Goal: Task Accomplishment & Management: Use online tool/utility

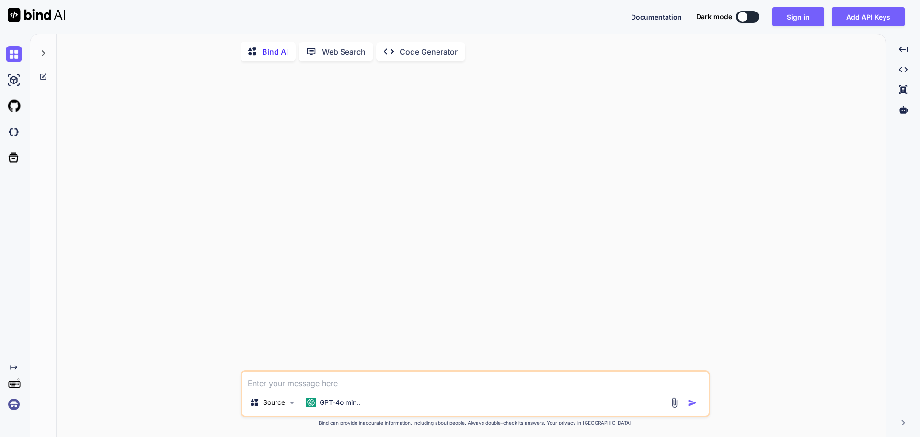
click at [165, 126] on div "Source GPT-4o min.. Created with Bind Always check its answers. Privacy in Bind…" at bounding box center [475, 253] width 822 height 368
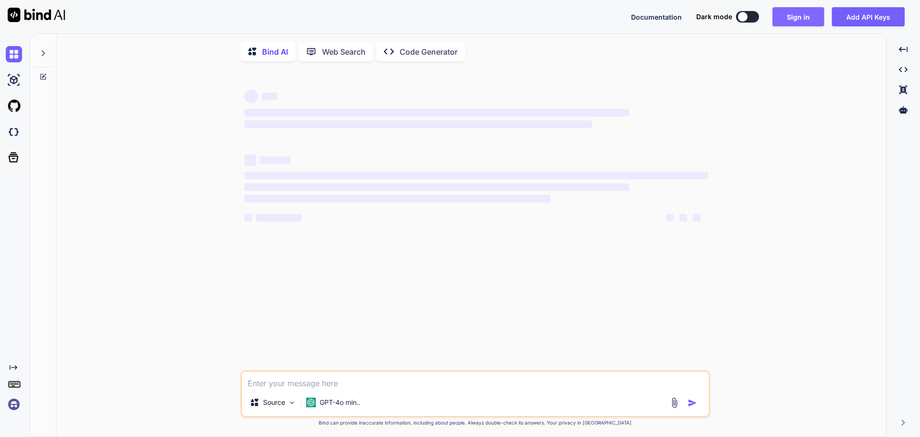
type textarea "x"
click at [792, 17] on button "Sign in" at bounding box center [798, 16] width 52 height 19
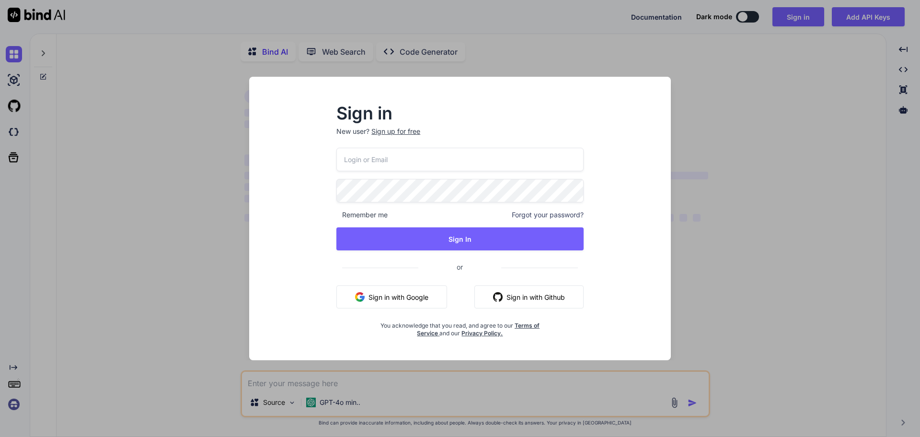
click at [401, 299] on button "Sign in with Google" at bounding box center [391, 296] width 111 height 23
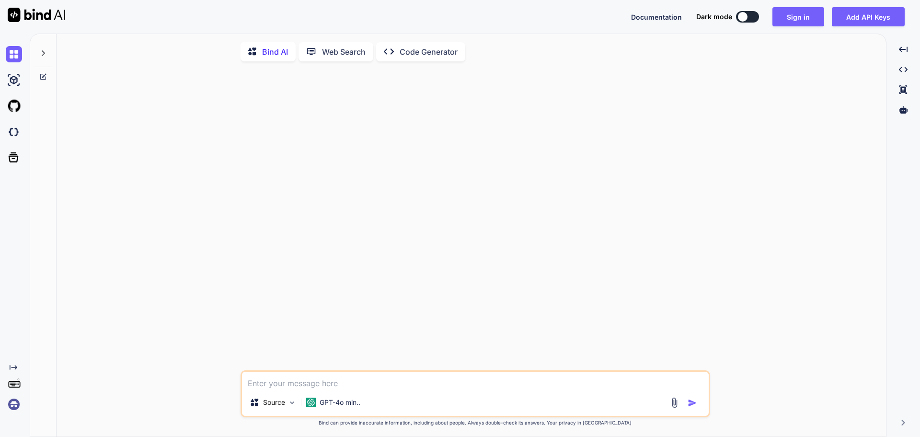
type textarea "x"
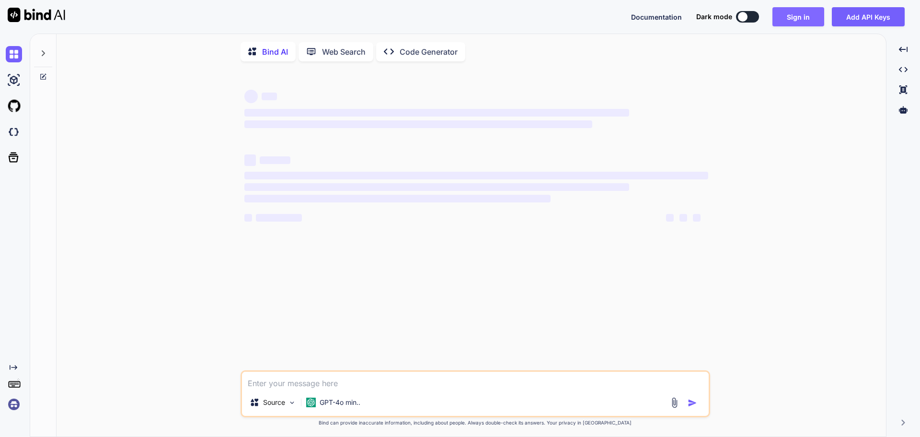
type textarea "x"
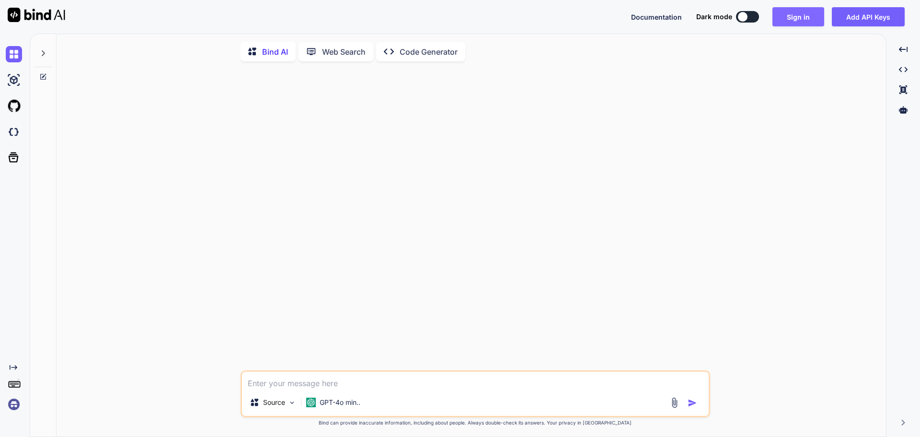
click at [792, 17] on button "Sign in" at bounding box center [798, 16] width 52 height 19
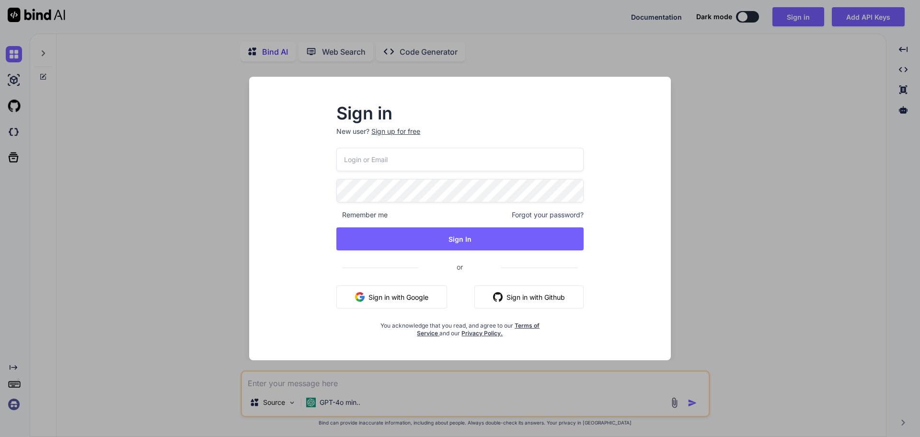
click at [402, 299] on button "Sign in with Google" at bounding box center [391, 296] width 111 height 23
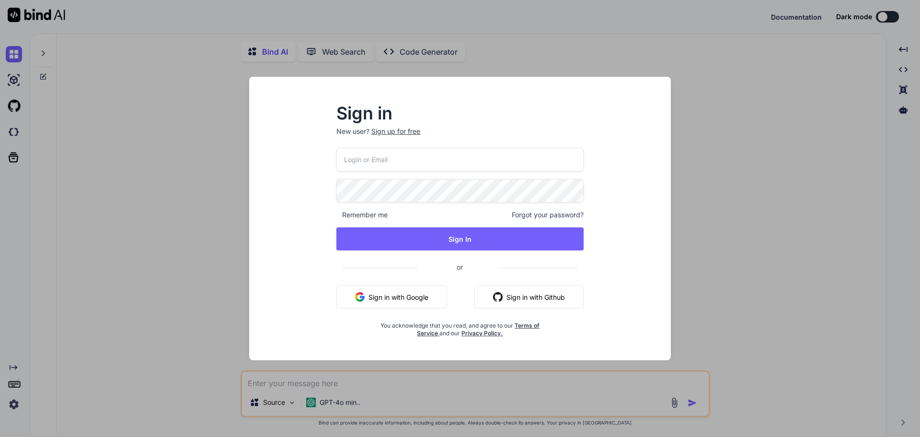
click at [708, 142] on div "Sign in New user? Sign up for free Remember me Forgot your password? Sign In or…" at bounding box center [460, 218] width 920 height 437
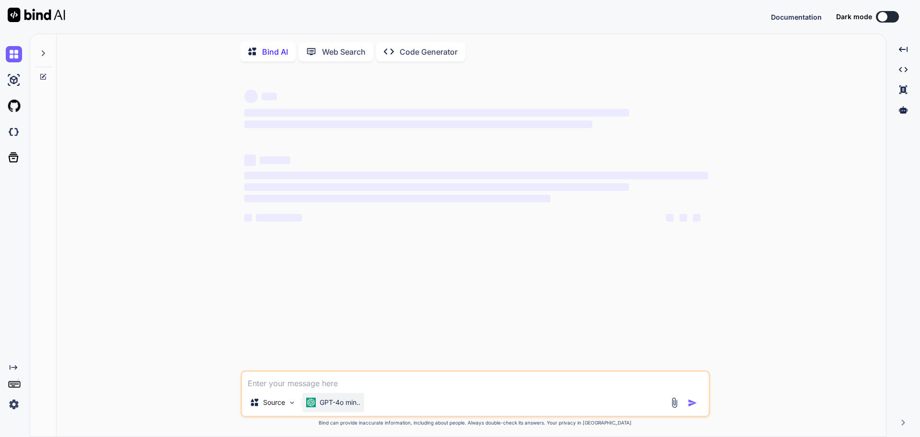
click at [356, 404] on p "GPT-4o min.." at bounding box center [340, 402] width 41 height 10
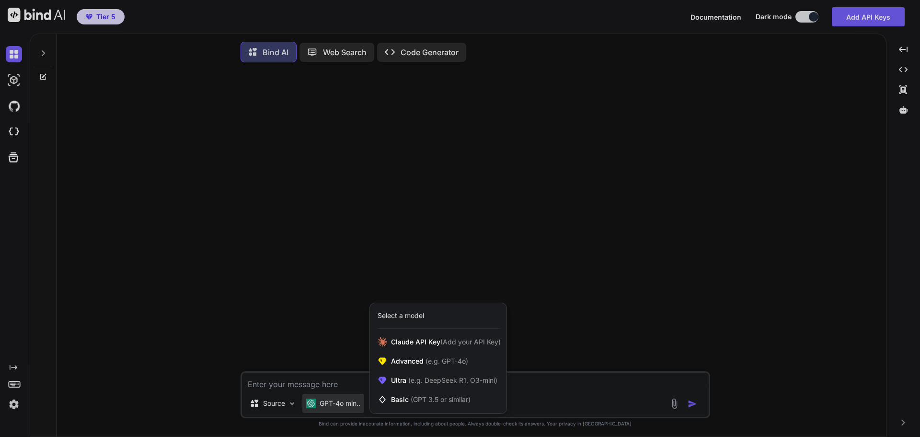
drag, startPoint x: 715, startPoint y: 11, endPoint x: 648, endPoint y: 19, distance: 67.6
click at [645, 20] on div at bounding box center [460, 218] width 920 height 437
type textarea "x"
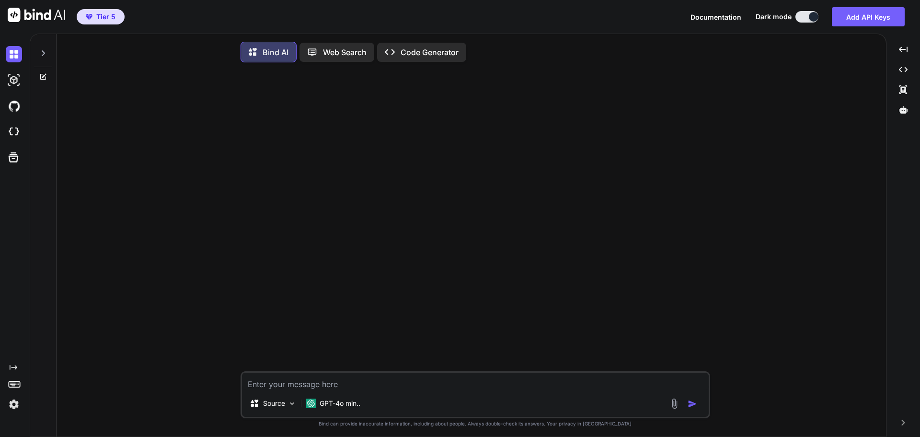
drag, startPoint x: 715, startPoint y: 16, endPoint x: 661, endPoint y: 16, distance: 54.1
click at [661, 16] on div "Tier 5 Documentation Dark mode Add API Keys Created with Pixso." at bounding box center [460, 17] width 920 height 34
click at [722, 15] on span "Documentation" at bounding box center [715, 17] width 51 height 8
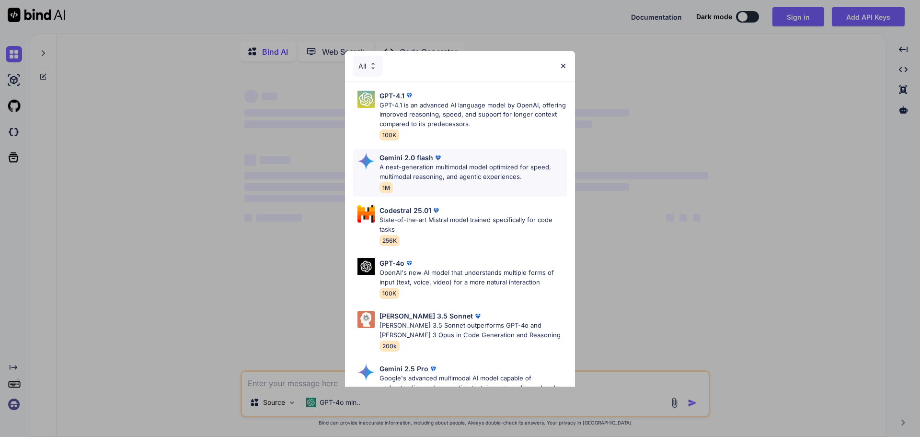
type textarea "x"
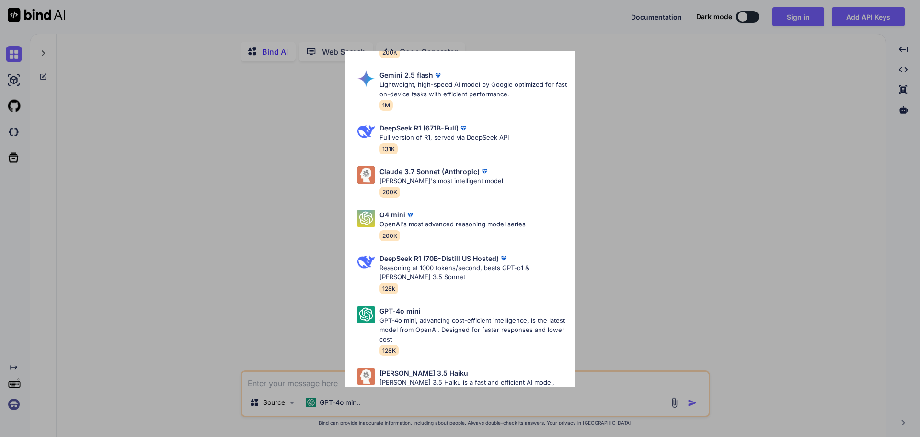
scroll to position [470, 0]
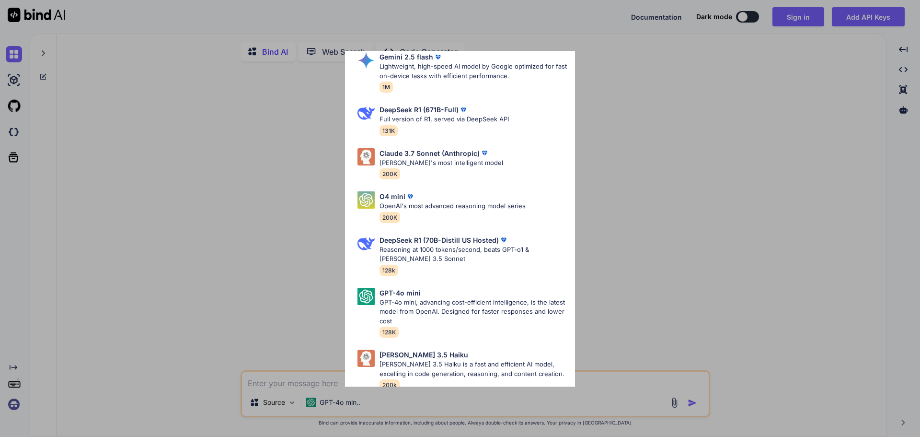
click at [231, 202] on div "All GPT-4.1 GPT-4.1 is an advanced AI language model by OpenAI, offering improv…" at bounding box center [460, 218] width 920 height 437
